Goal: Find specific page/section: Find specific page/section

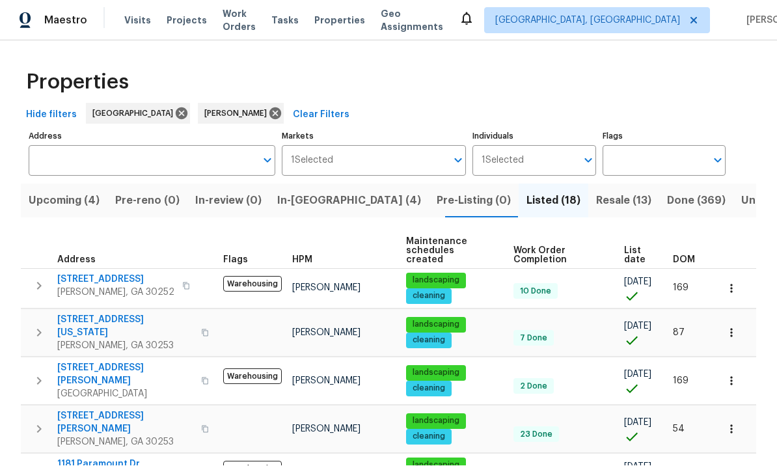
click at [596, 192] on span "Resale (13)" at bounding box center [623, 201] width 55 height 18
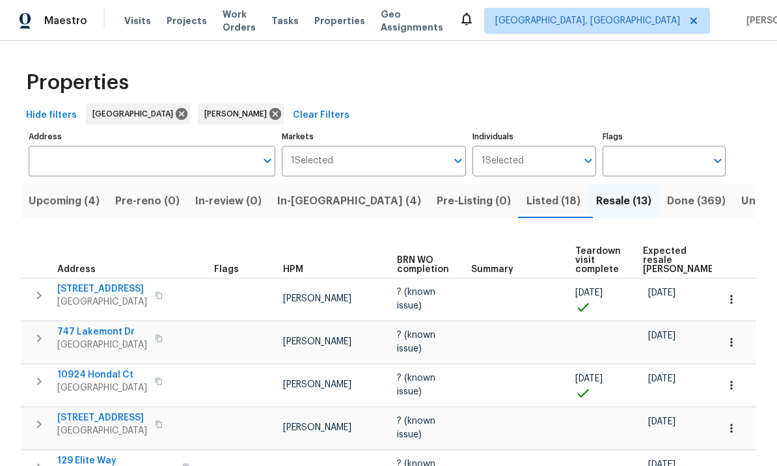
click at [667, 197] on span "Done (369)" at bounding box center [696, 201] width 59 height 18
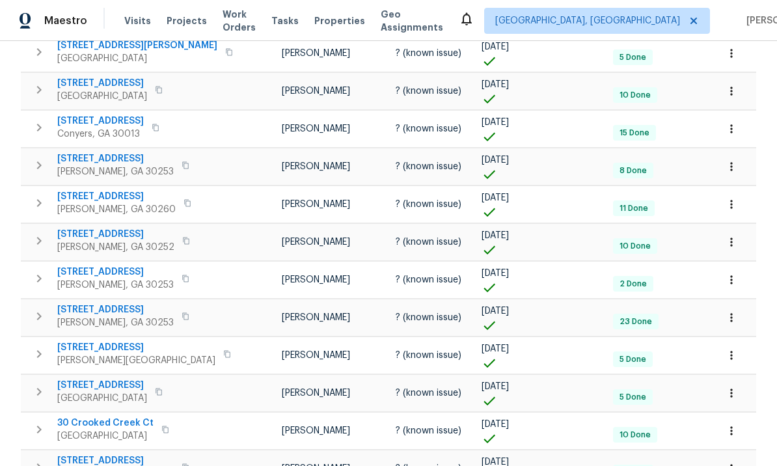
scroll to position [45, 0]
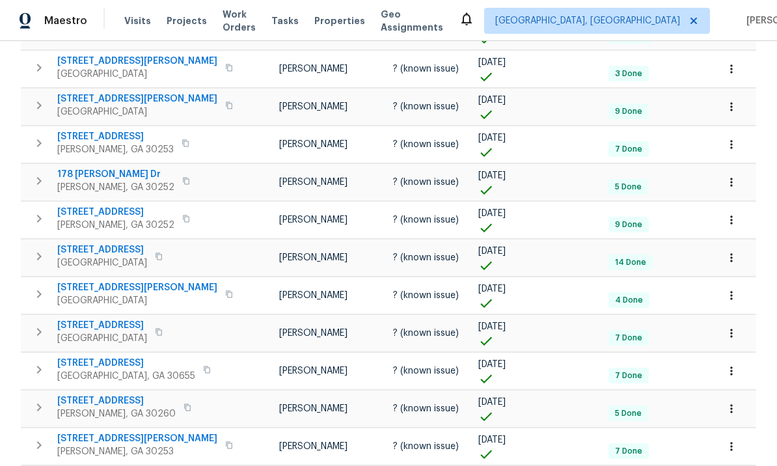
scroll to position [45, 0]
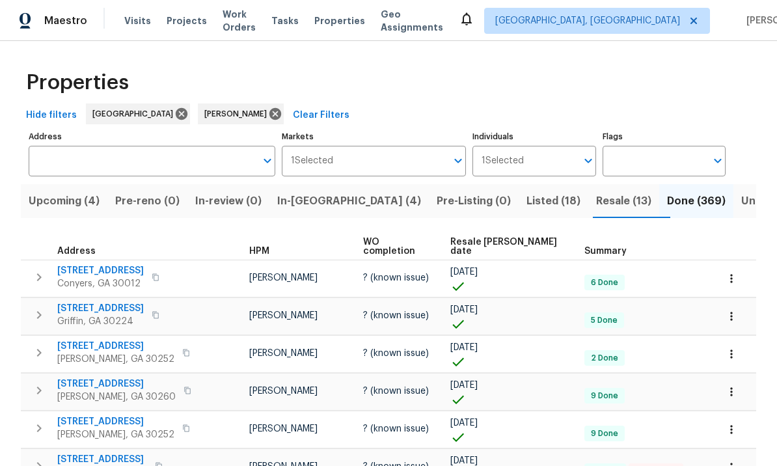
click at [527, 200] on span "Listed (18)" at bounding box center [554, 201] width 54 height 18
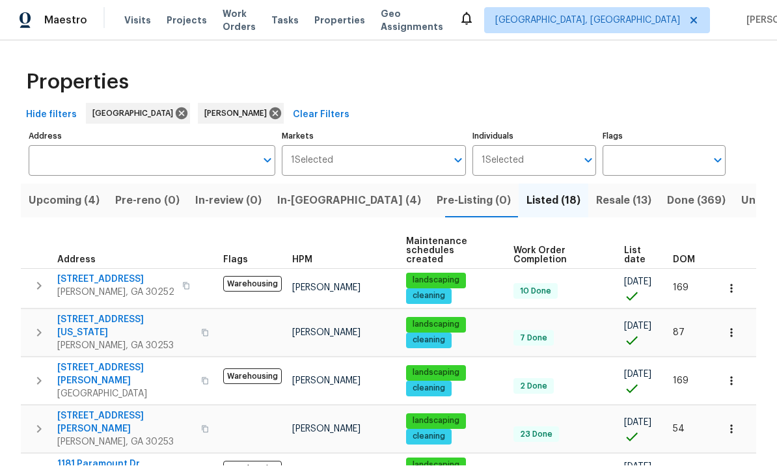
scroll to position [-1, 0]
click at [596, 192] on span "Resale (13)" at bounding box center [623, 201] width 55 height 18
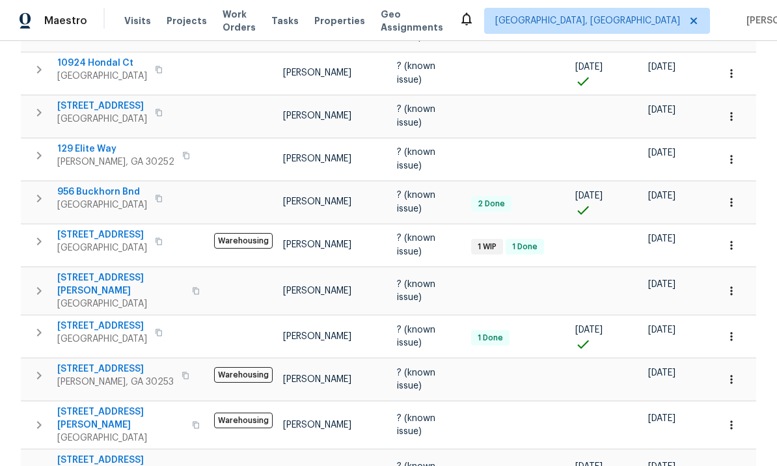
click at [501, 417] on td at bounding box center [518, 425] width 104 height 48
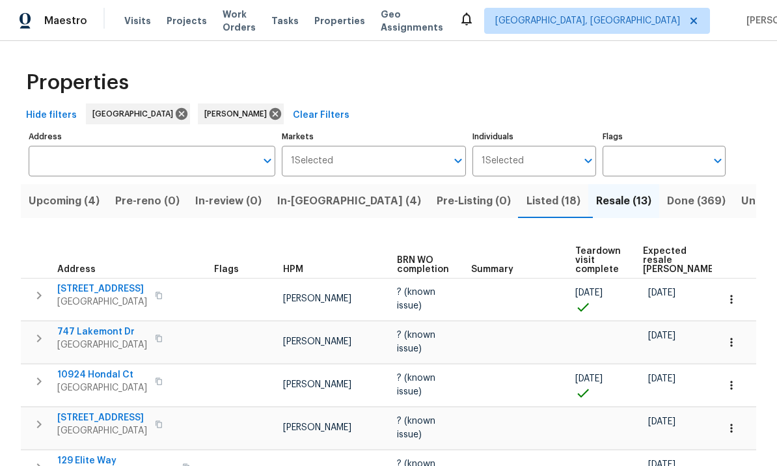
click at [313, 206] on span "In-[GEOGRAPHIC_DATA] (4)" at bounding box center [349, 201] width 144 height 18
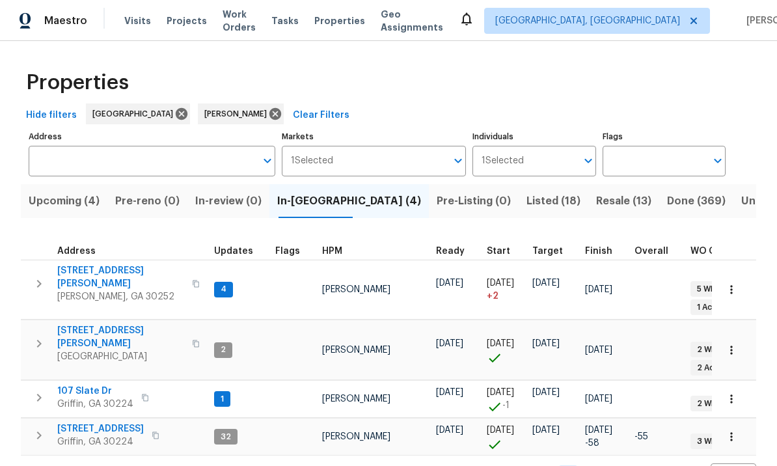
click at [734, 283] on icon "button" at bounding box center [731, 289] width 13 height 13
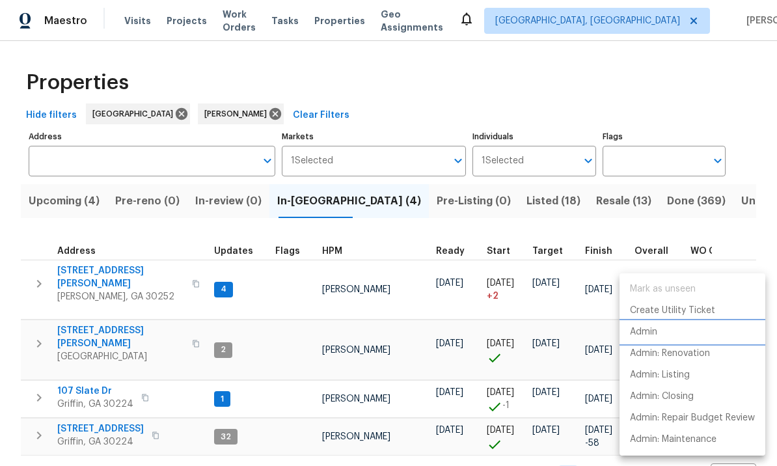
click at [669, 334] on li "Admin" at bounding box center [693, 332] width 146 height 21
